Goal: Navigation & Orientation: Find specific page/section

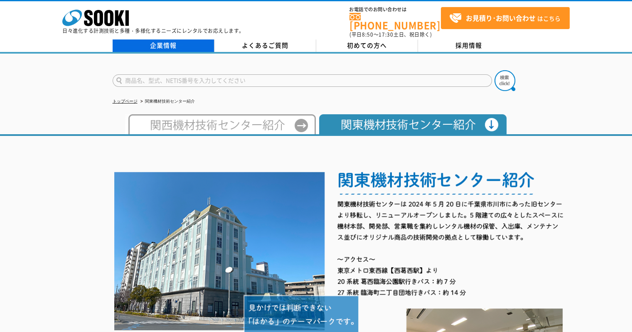
click at [159, 43] on link "企業情報" at bounding box center [164, 45] width 102 height 12
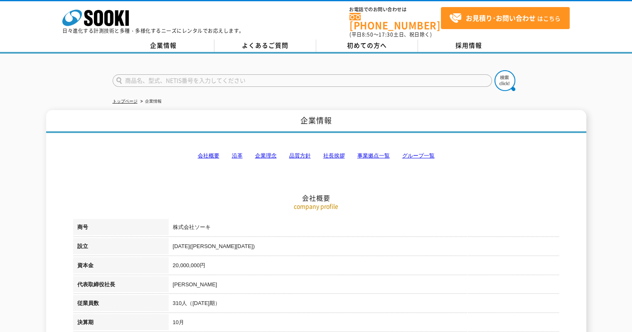
click at [360, 152] on link "事業拠点一覧" at bounding box center [373, 155] width 32 height 6
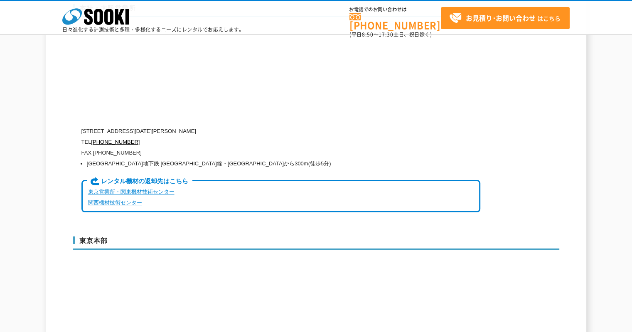
scroll to position [2055, 0]
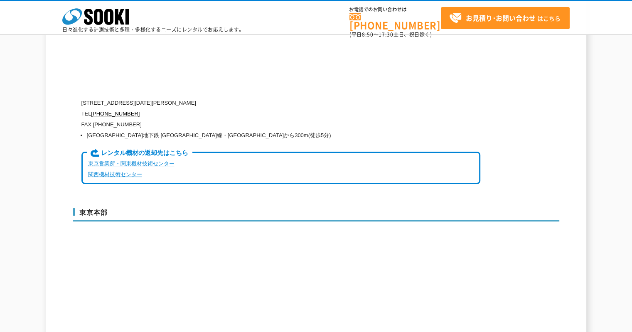
click at [142, 160] on link "東京営業所・関東機材技術センター" at bounding box center [131, 163] width 86 height 6
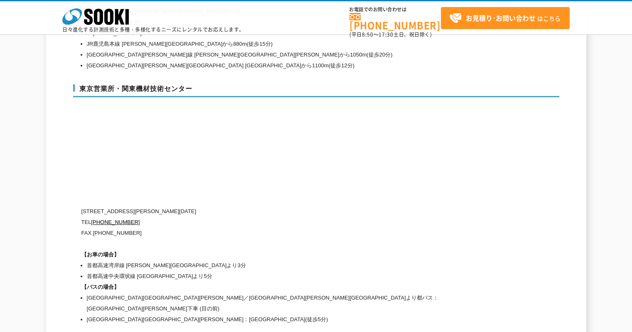
scroll to position [3479, 0]
